Goal: Task Accomplishment & Management: Manage account settings

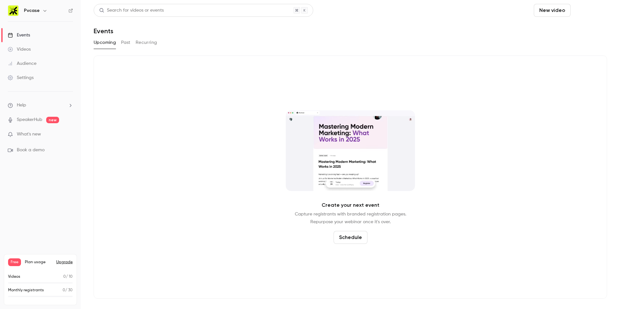
click at [586, 5] on button "Schedule" at bounding box center [590, 10] width 34 height 13
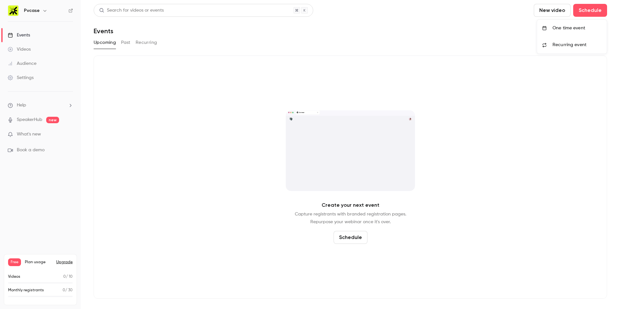
click at [581, 30] on div "One time event" at bounding box center [577, 28] width 49 height 6
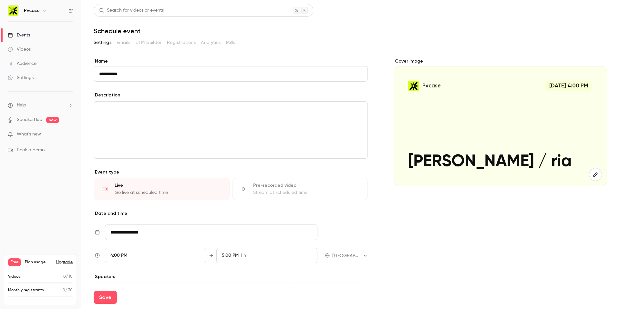
type input "**********"
click at [235, 130] on div "editor" at bounding box center [231, 130] width 274 height 57
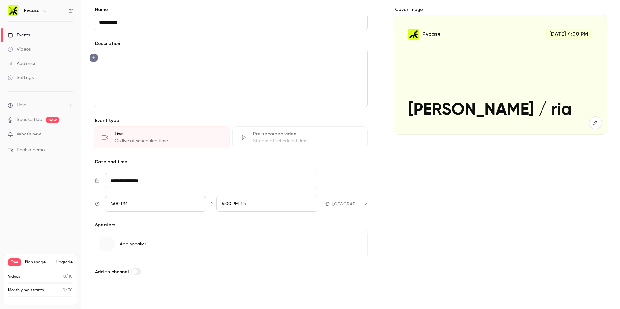
click at [105, 302] on button "Save" at bounding box center [105, 297] width 23 height 13
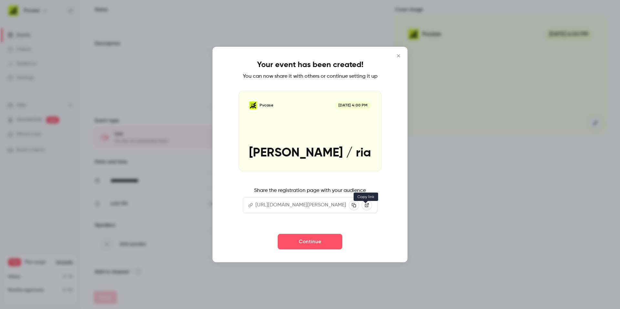
click at [356, 207] on icon "button" at bounding box center [354, 205] width 4 height 4
click at [322, 249] on button "Continue" at bounding box center [310, 242] width 65 height 16
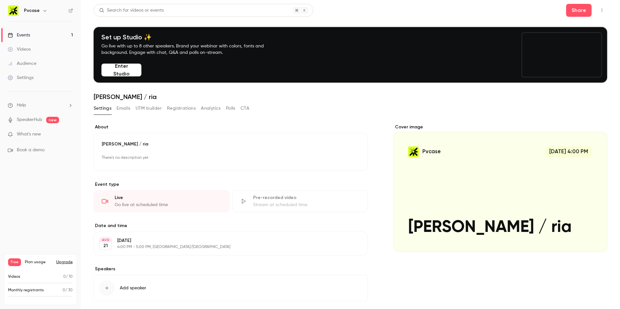
scroll to position [32, 0]
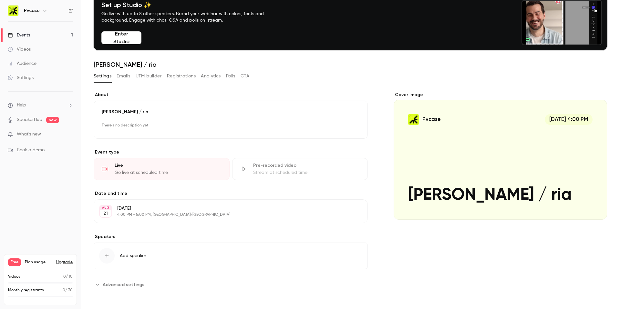
click at [180, 71] on button "Registrations" at bounding box center [181, 76] width 29 height 10
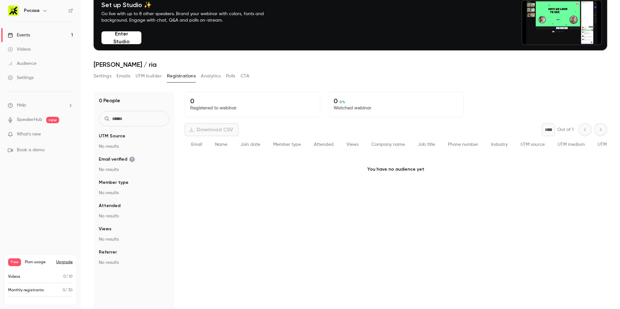
click at [106, 75] on button "Settings" at bounding box center [103, 76] width 18 height 10
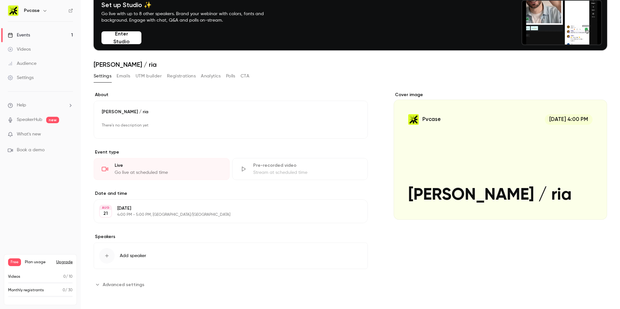
click at [140, 174] on div "Go live at scheduled time" at bounding box center [168, 173] width 107 height 6
click at [114, 162] on div "Live Go live at scheduled time" at bounding box center [162, 169] width 136 height 22
click at [118, 164] on div "Live" at bounding box center [168, 165] width 107 height 6
click at [126, 286] on span "Advanced settings" at bounding box center [124, 285] width 42 height 7
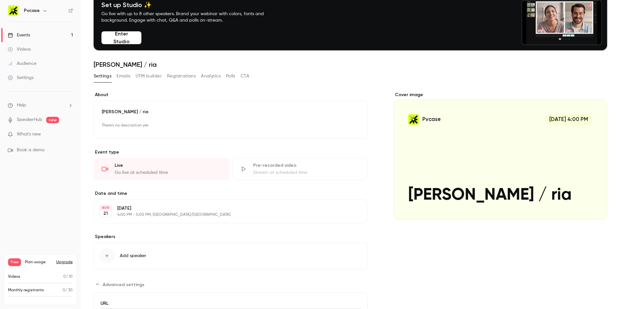
scroll to position [105, 0]
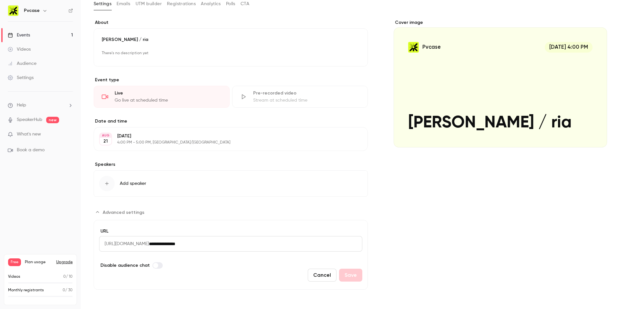
click at [149, 245] on span "[URL][DOMAIN_NAME]" at bounding box center [124, 244] width 50 height 16
click at [254, 207] on section "**********" at bounding box center [231, 248] width 274 height 83
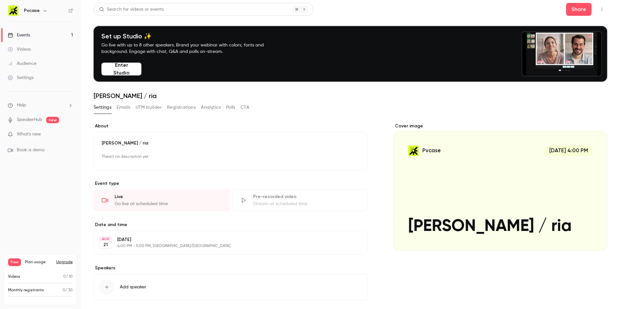
scroll to position [0, 0]
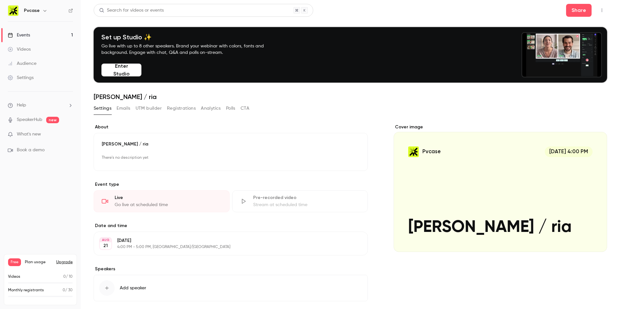
click at [524, 115] on div "Settings Emails UTM builder Registrations Analytics Polls CTA" at bounding box center [351, 109] width 514 height 13
click at [115, 155] on p "There's no description yet" at bounding box center [231, 158] width 258 height 10
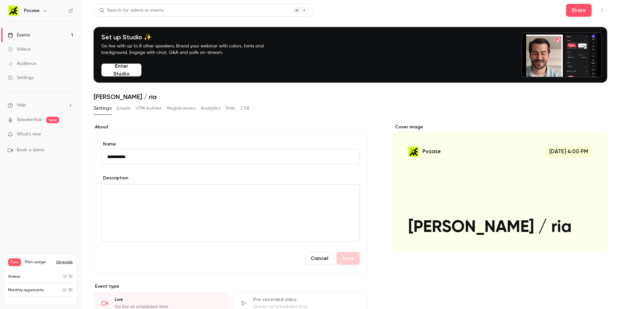
click at [122, 65] on button "Enter Studio" at bounding box center [121, 70] width 40 height 13
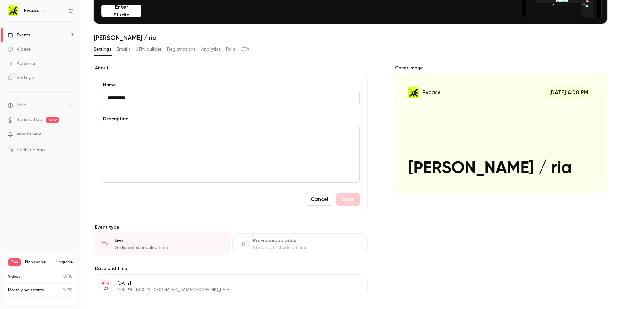
click at [546, 117] on div "Cover image" at bounding box center [501, 129] width 214 height 128
click at [0, 0] on input "Pvcase [DATE] 4:00 PM [PERSON_NAME] / ria" at bounding box center [0, 0] width 0 height 0
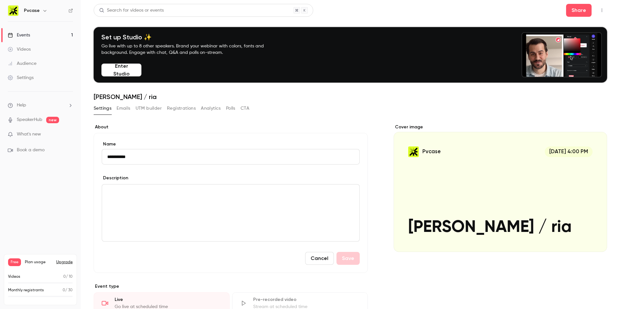
click at [28, 134] on span "What's new" at bounding box center [29, 134] width 24 height 7
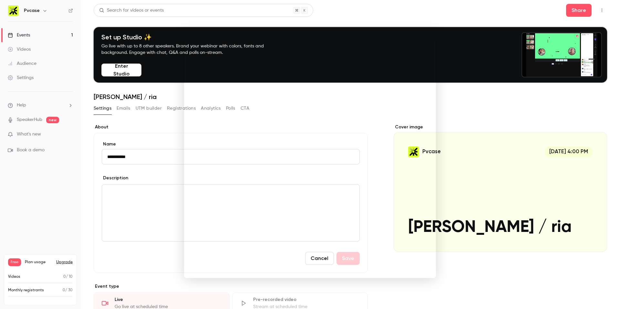
click at [446, 81] on div at bounding box center [310, 154] width 620 height 309
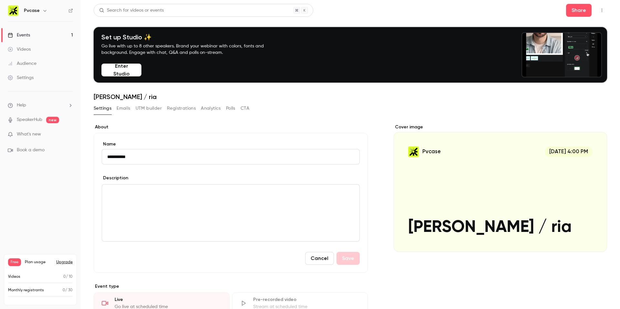
click at [41, 36] on link "Events 1" at bounding box center [40, 35] width 81 height 14
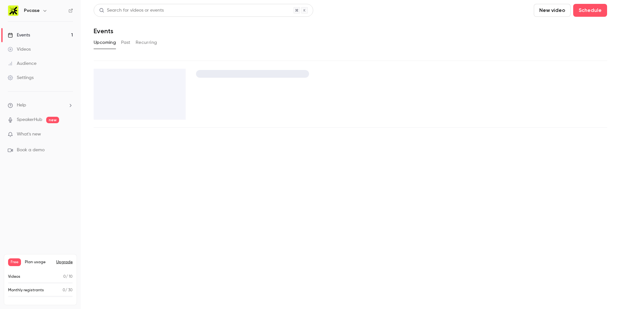
click at [120, 46] on div "Upcoming Past Recurring" at bounding box center [351, 42] width 514 height 10
click at [121, 45] on div "Upcoming Past Recurring" at bounding box center [351, 42] width 514 height 10
click at [126, 41] on button "Past" at bounding box center [125, 42] width 9 height 10
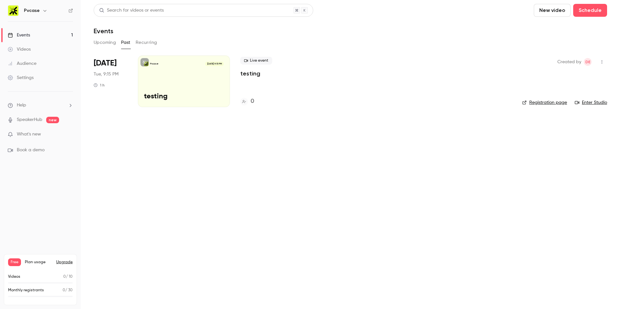
click at [268, 153] on main "Search for videos or events New video Schedule Events Upcoming Past Recurring […" at bounding box center [350, 154] width 539 height 309
click at [130, 152] on main "Search for videos or events New video Schedule Events Upcoming Past Recurring […" at bounding box center [350, 154] width 539 height 309
click at [332, 131] on main "Search for videos or events New video Schedule Events Upcoming Past Recurring […" at bounding box center [350, 154] width 539 height 309
